Goal: Check status: Check status

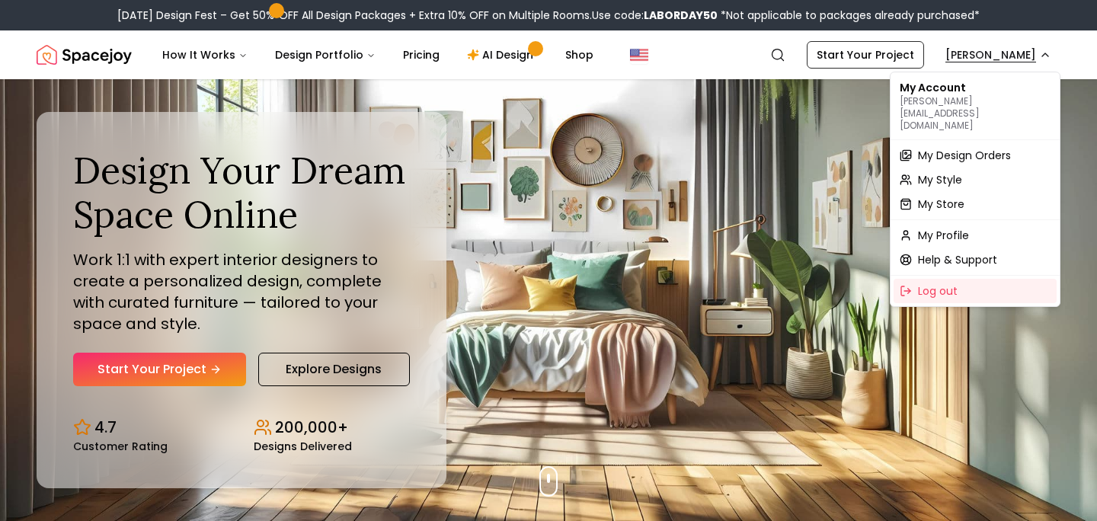
click at [955, 148] on span "My Design Orders" at bounding box center [964, 155] width 93 height 15
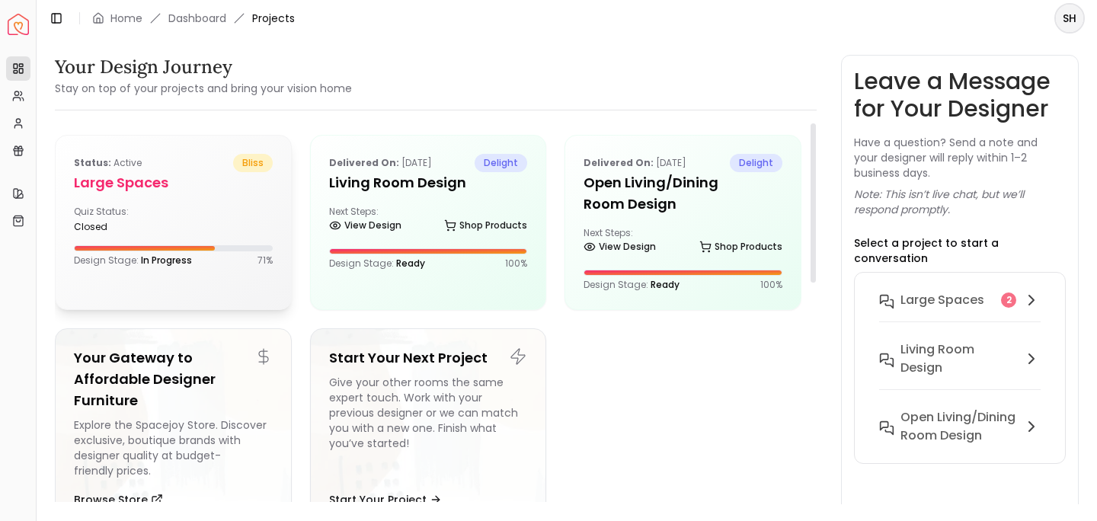
click at [164, 233] on div "Status: active bliss Large Spaces Quiz Status: closed Design Stage: In Progress…" at bounding box center [173, 210] width 235 height 149
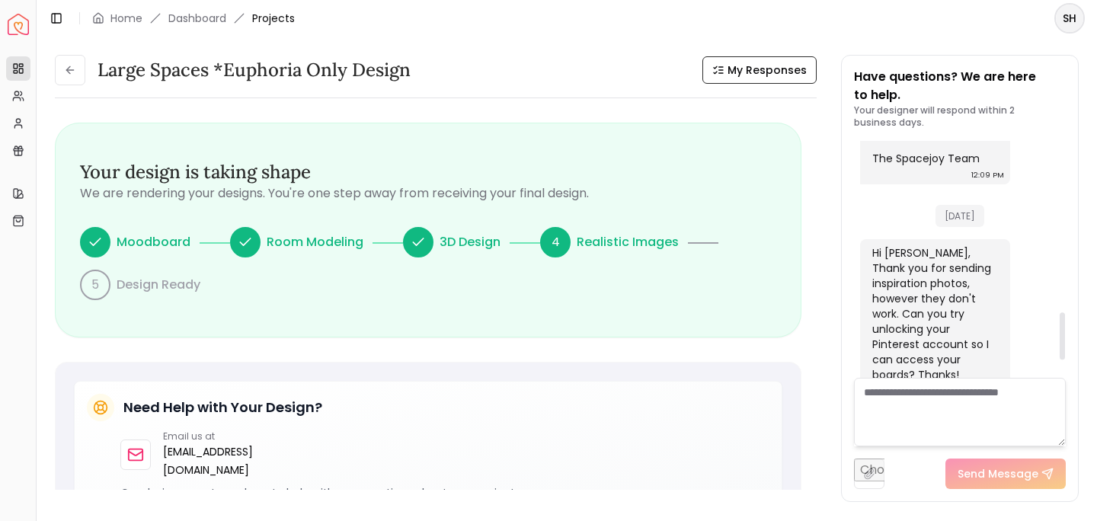
scroll to position [939, 0]
